Goal: Information Seeking & Learning: Learn about a topic

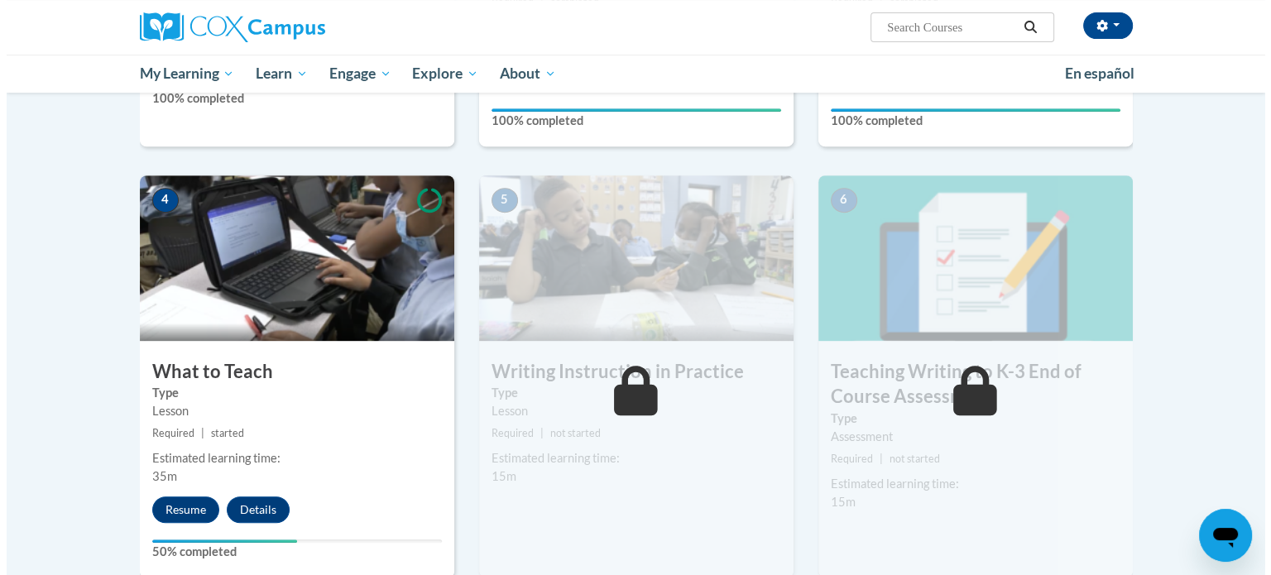
scroll to position [691, 0]
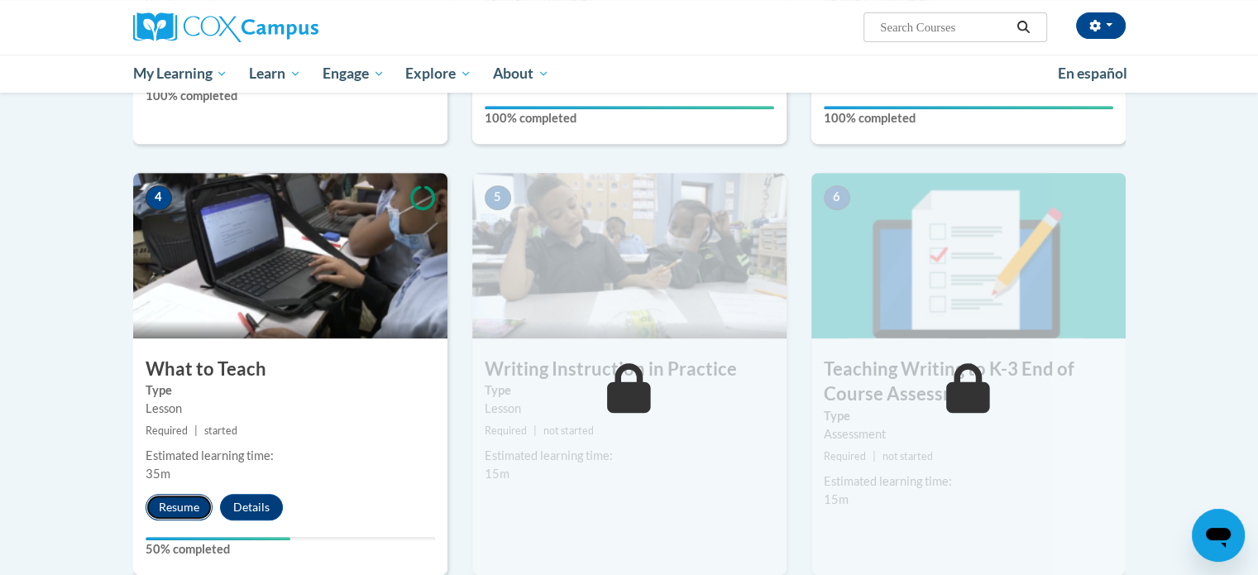
click at [182, 498] on button "Resume" at bounding box center [179, 507] width 67 height 26
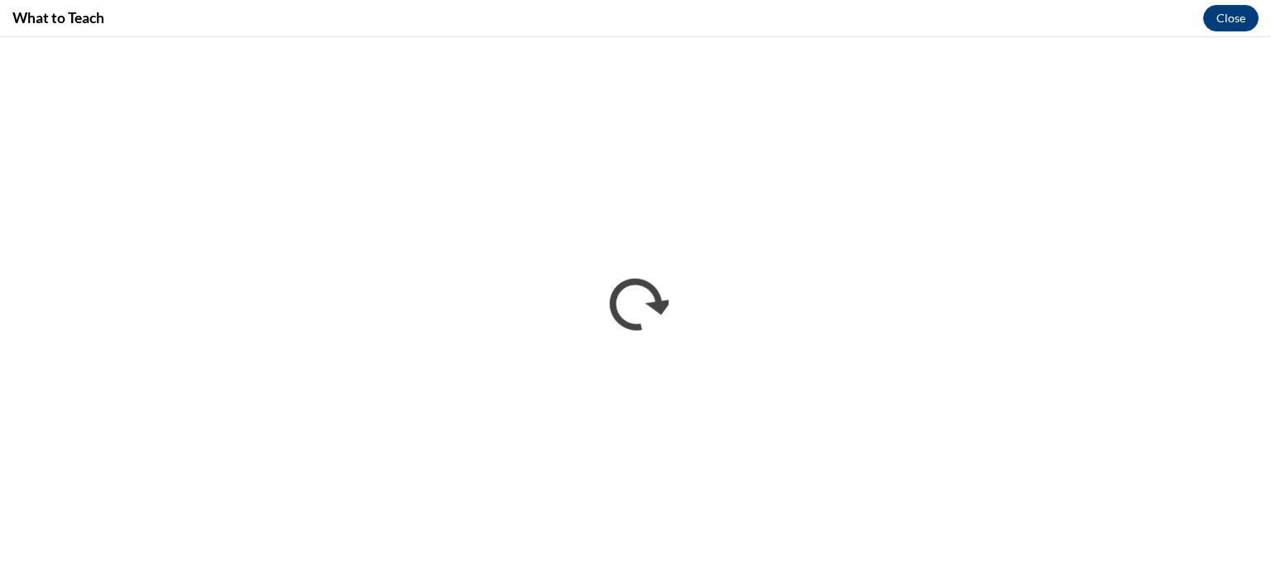
scroll to position [0, 0]
click at [1211, 9] on button "Close" at bounding box center [1230, 18] width 55 height 26
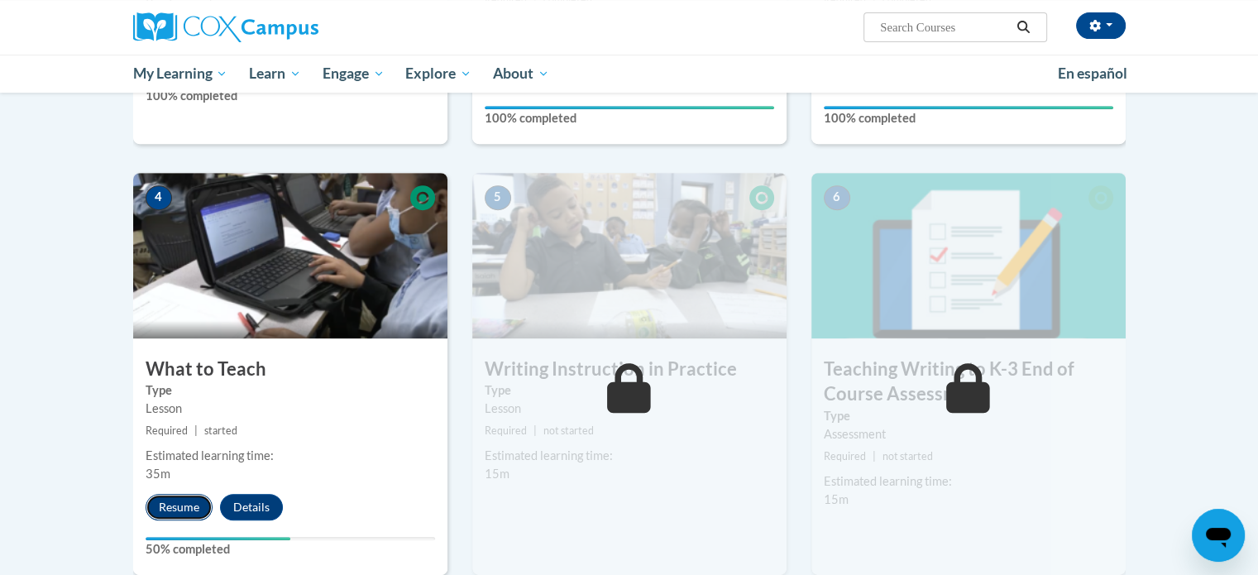
click at [182, 512] on button "Resume" at bounding box center [179, 507] width 67 height 26
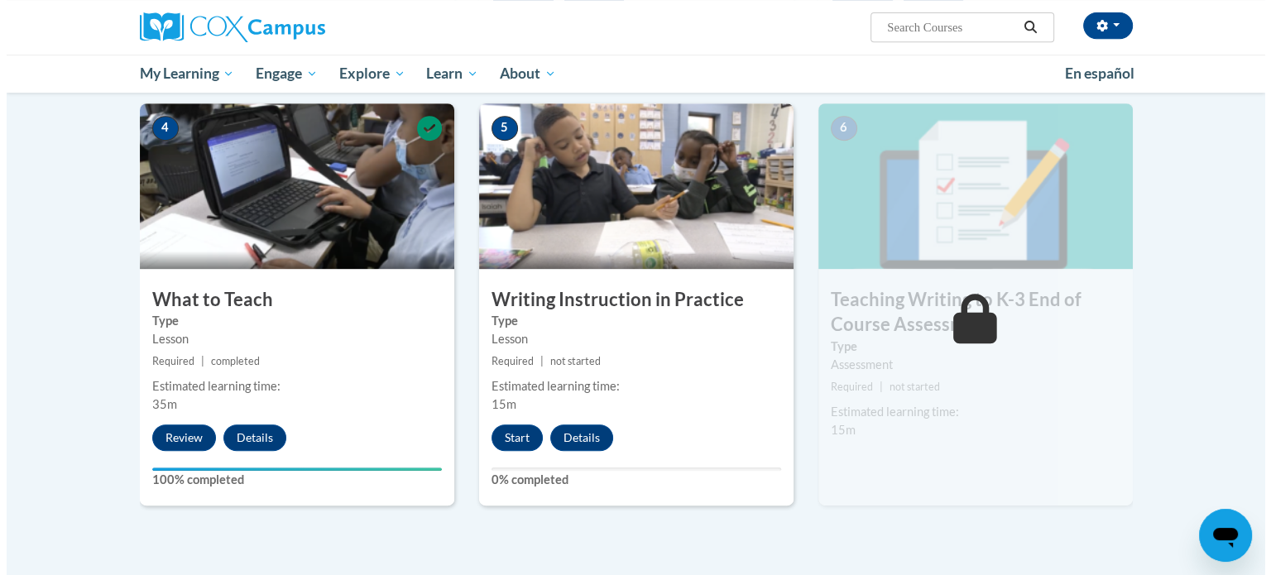
scroll to position [812, 0]
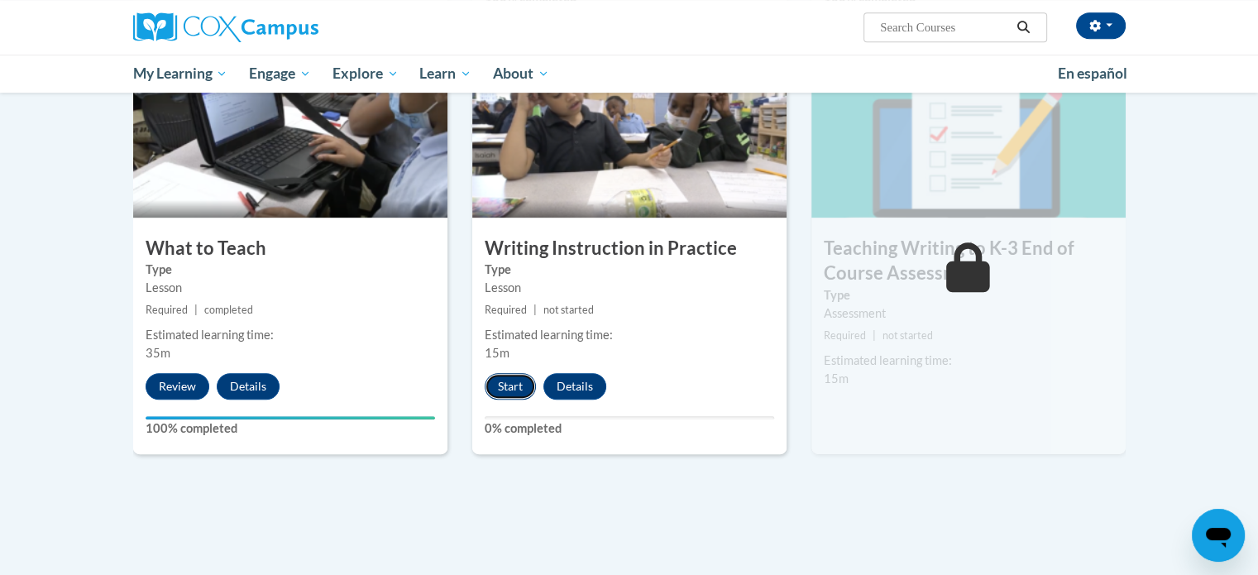
click at [511, 381] on button "Start" at bounding box center [510, 386] width 51 height 26
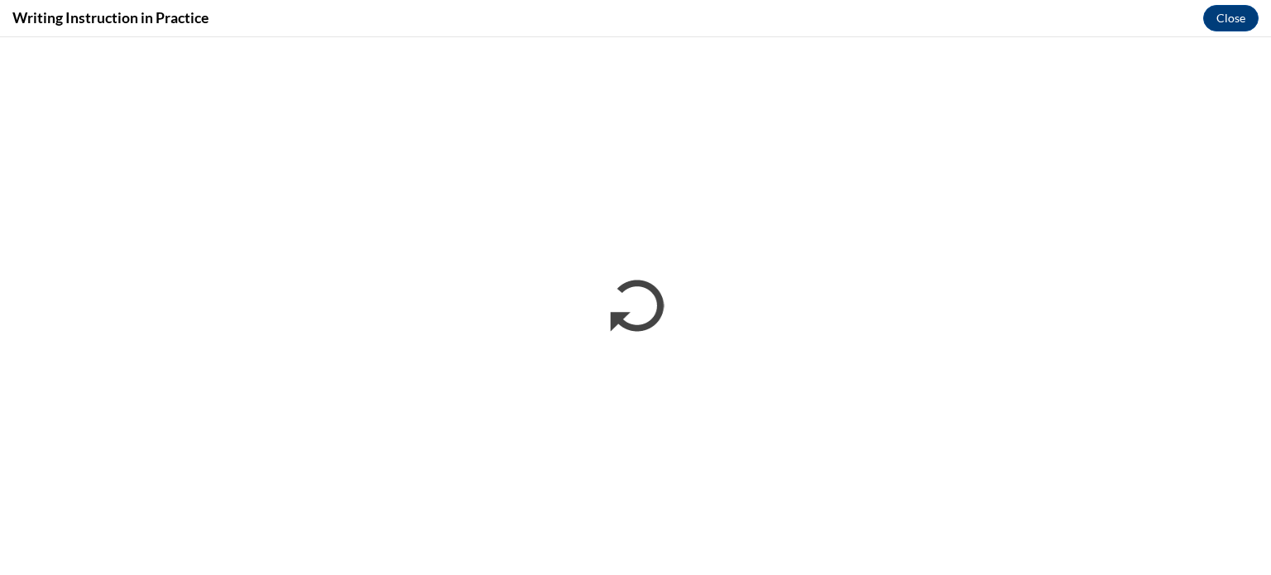
scroll to position [0, 0]
